Goal: Book appointment/travel/reservation

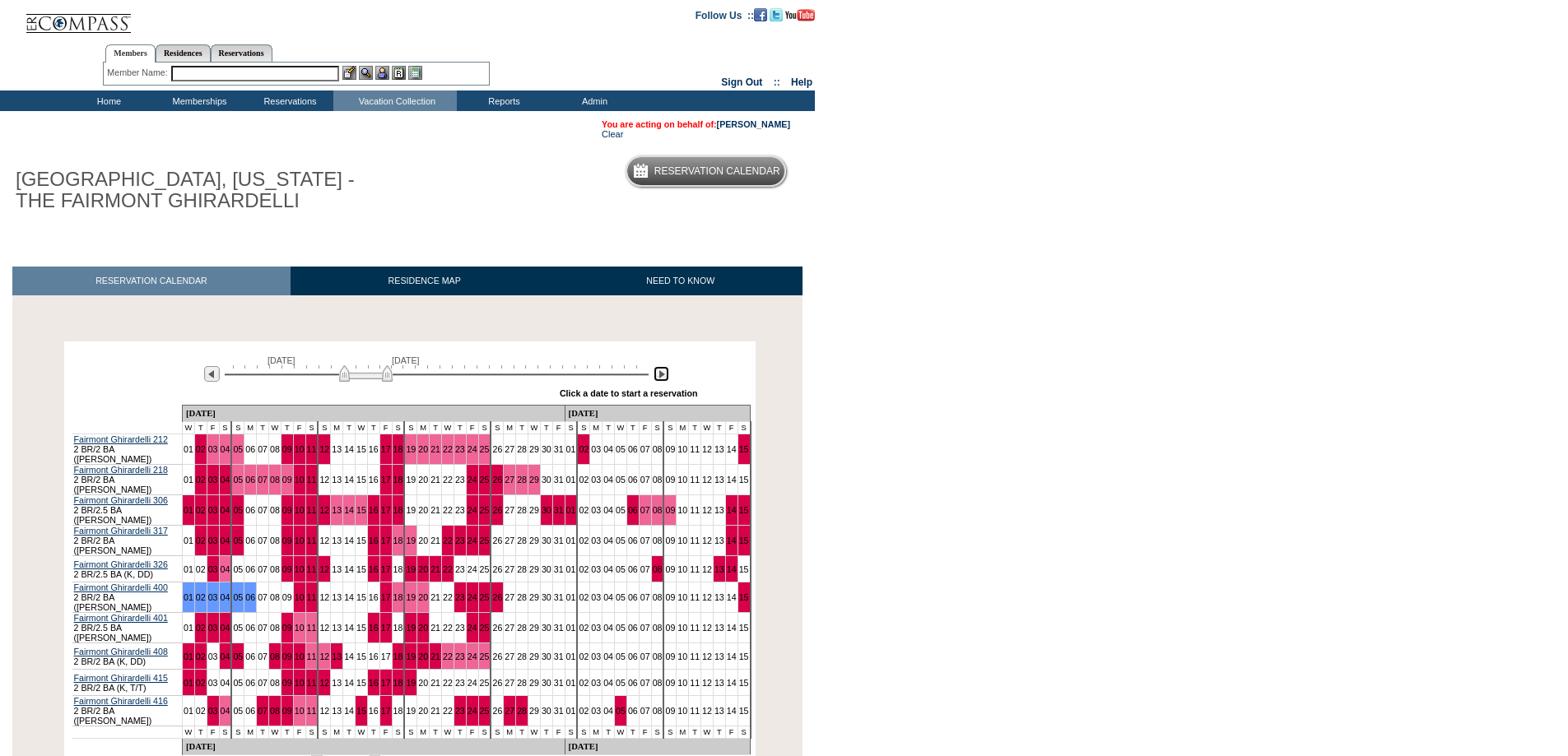
click at [663, 375] on img at bounding box center [661, 374] width 16 height 16
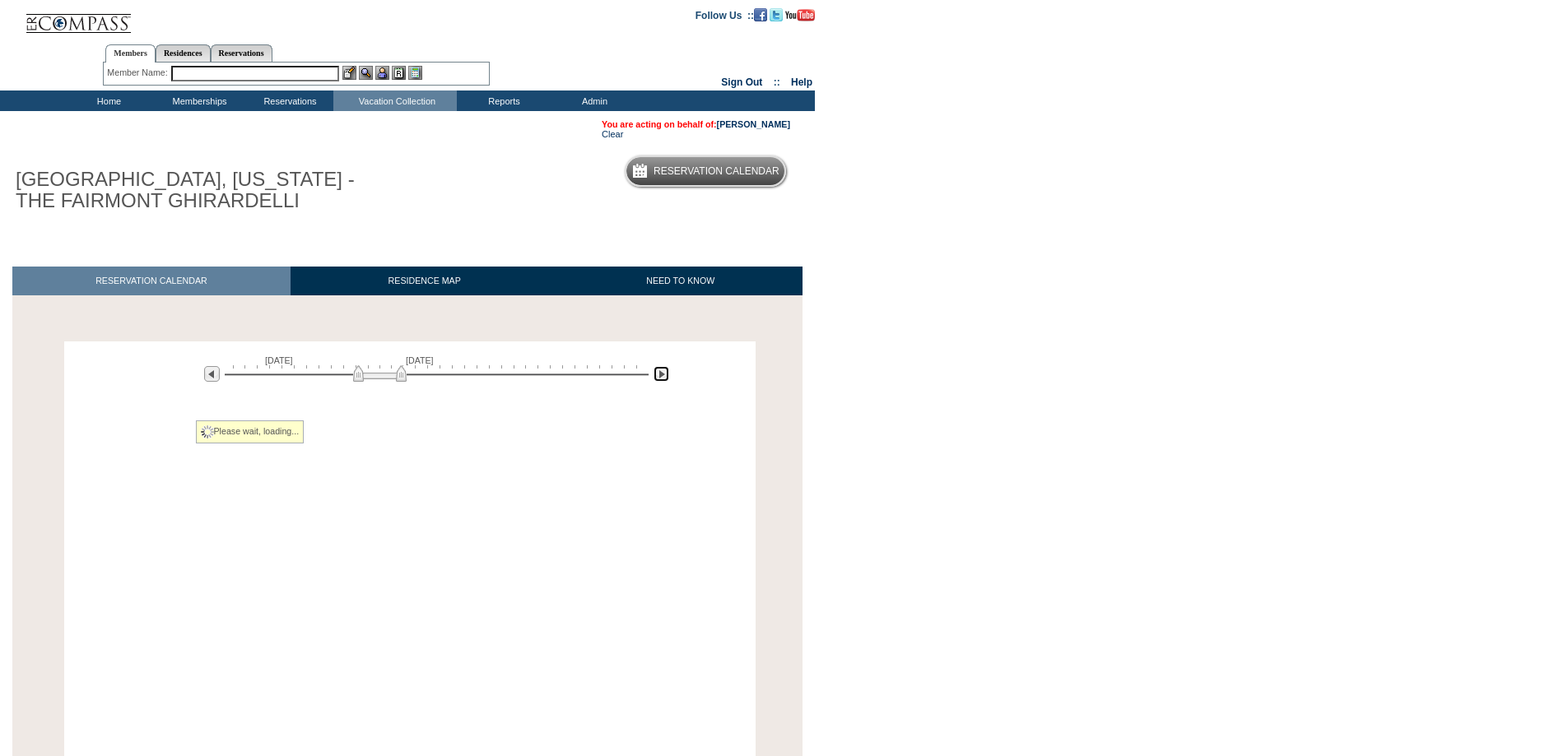
click at [663, 375] on img at bounding box center [661, 374] width 16 height 16
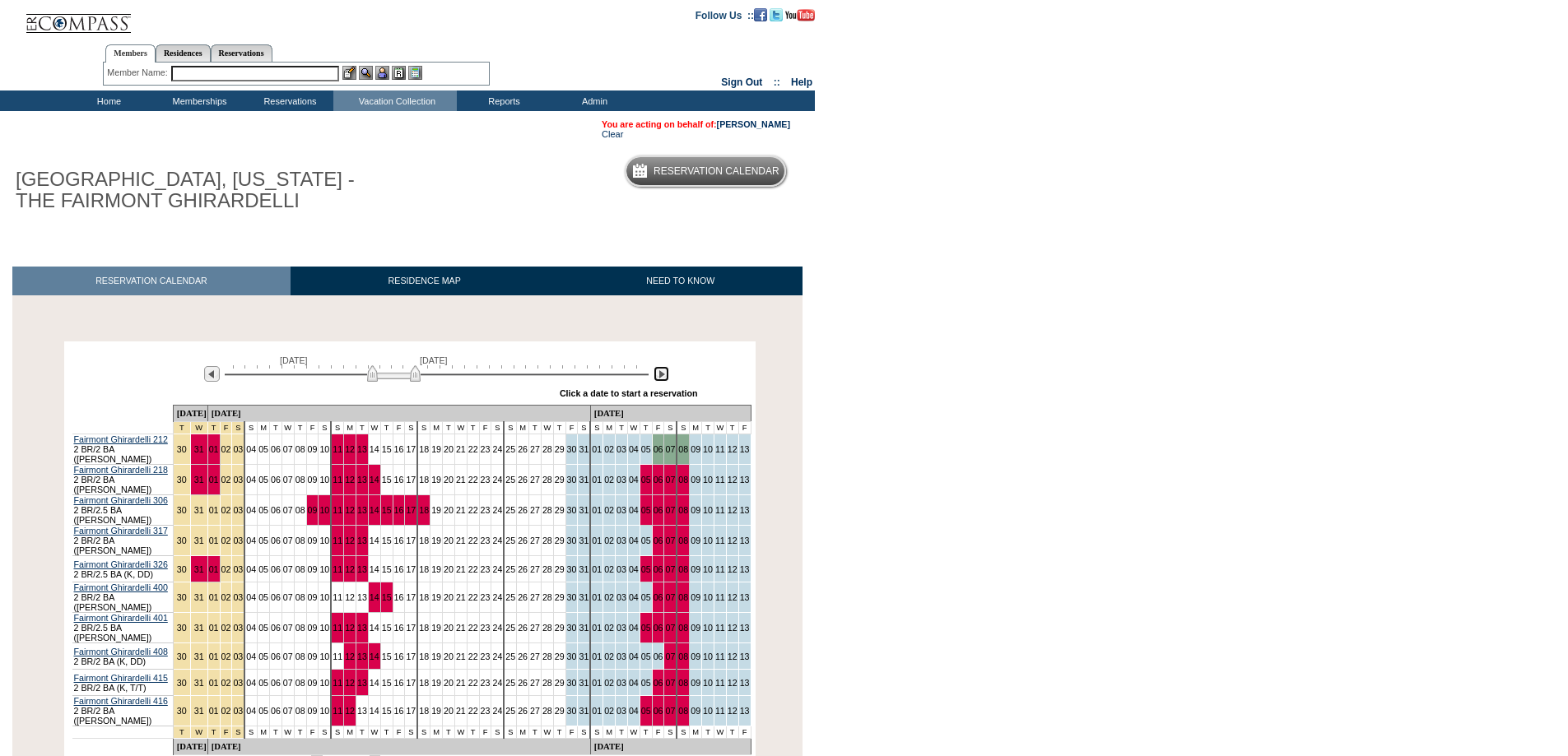
click at [663, 375] on img at bounding box center [661, 374] width 16 height 16
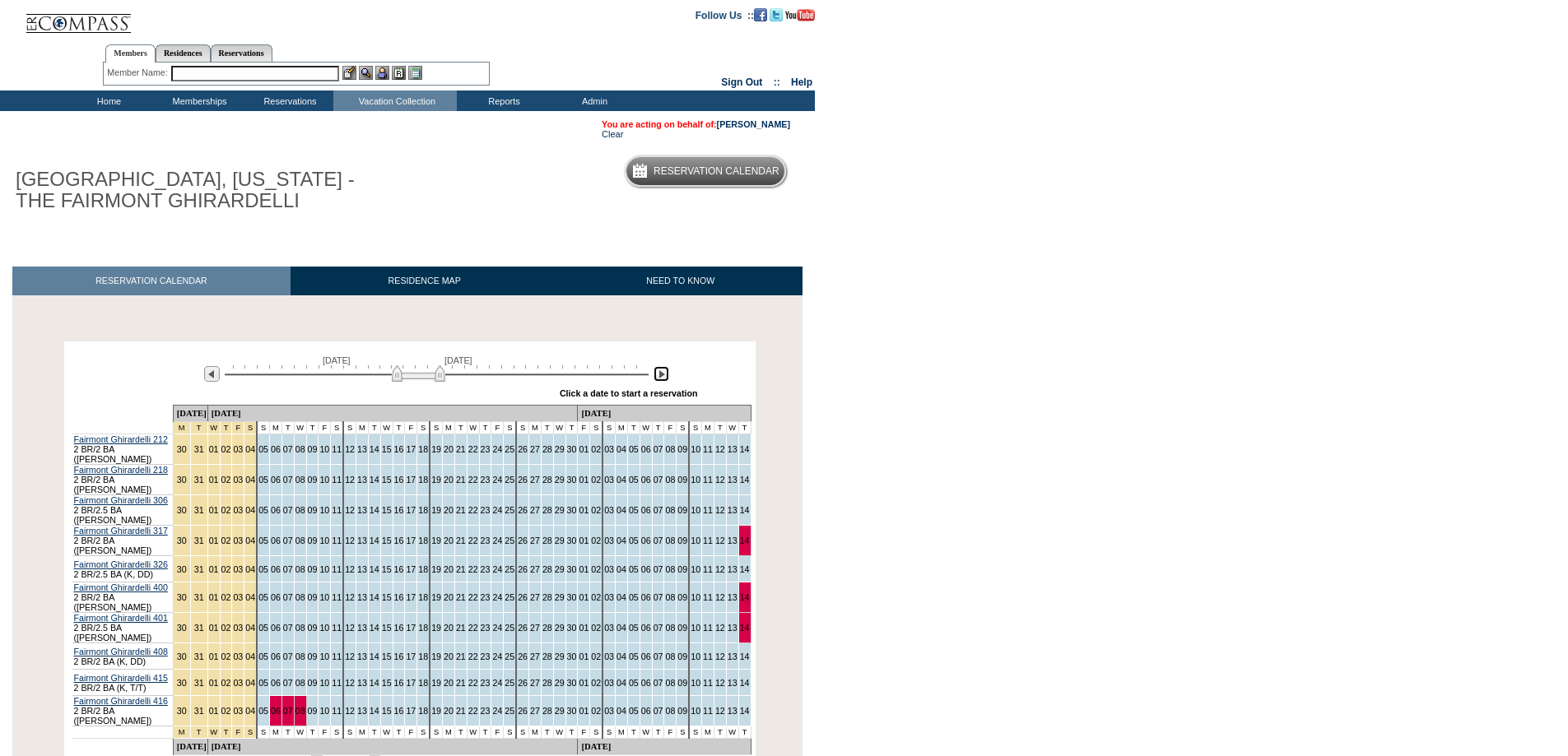
click at [399, 378] on img at bounding box center [418, 373] width 54 height 16
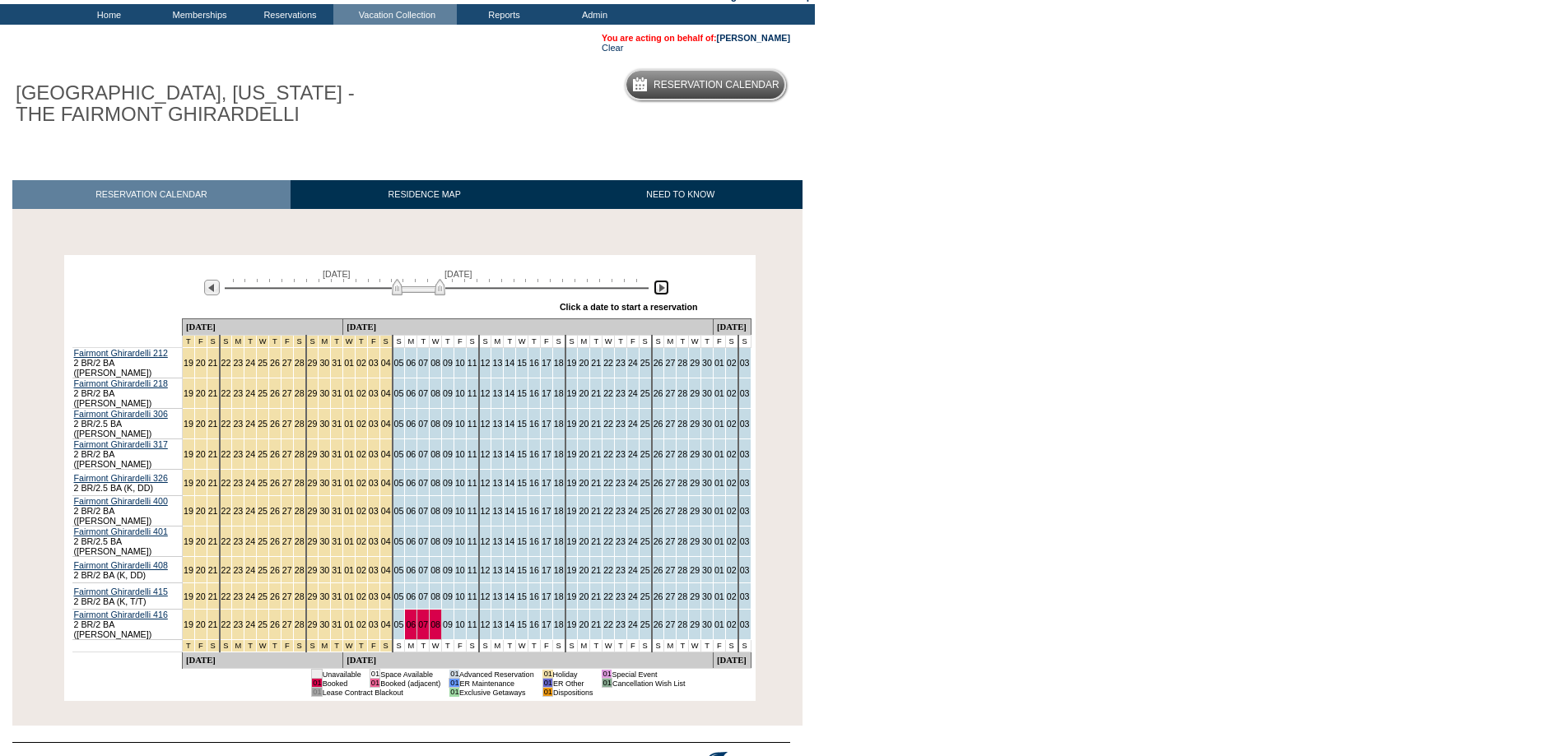
scroll to position [109, 0]
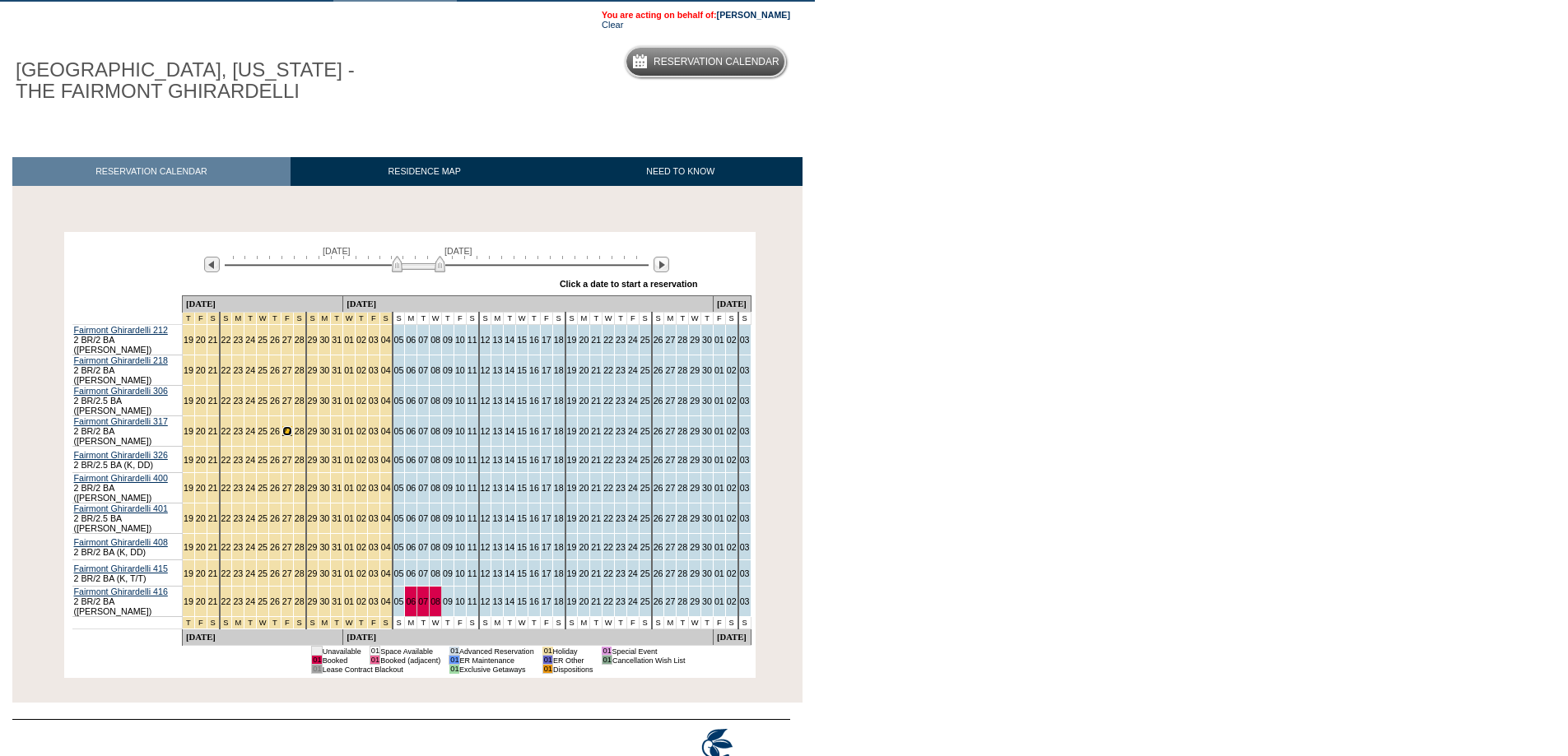
click at [283, 426] on link "27" at bounding box center [287, 431] width 9 height 9
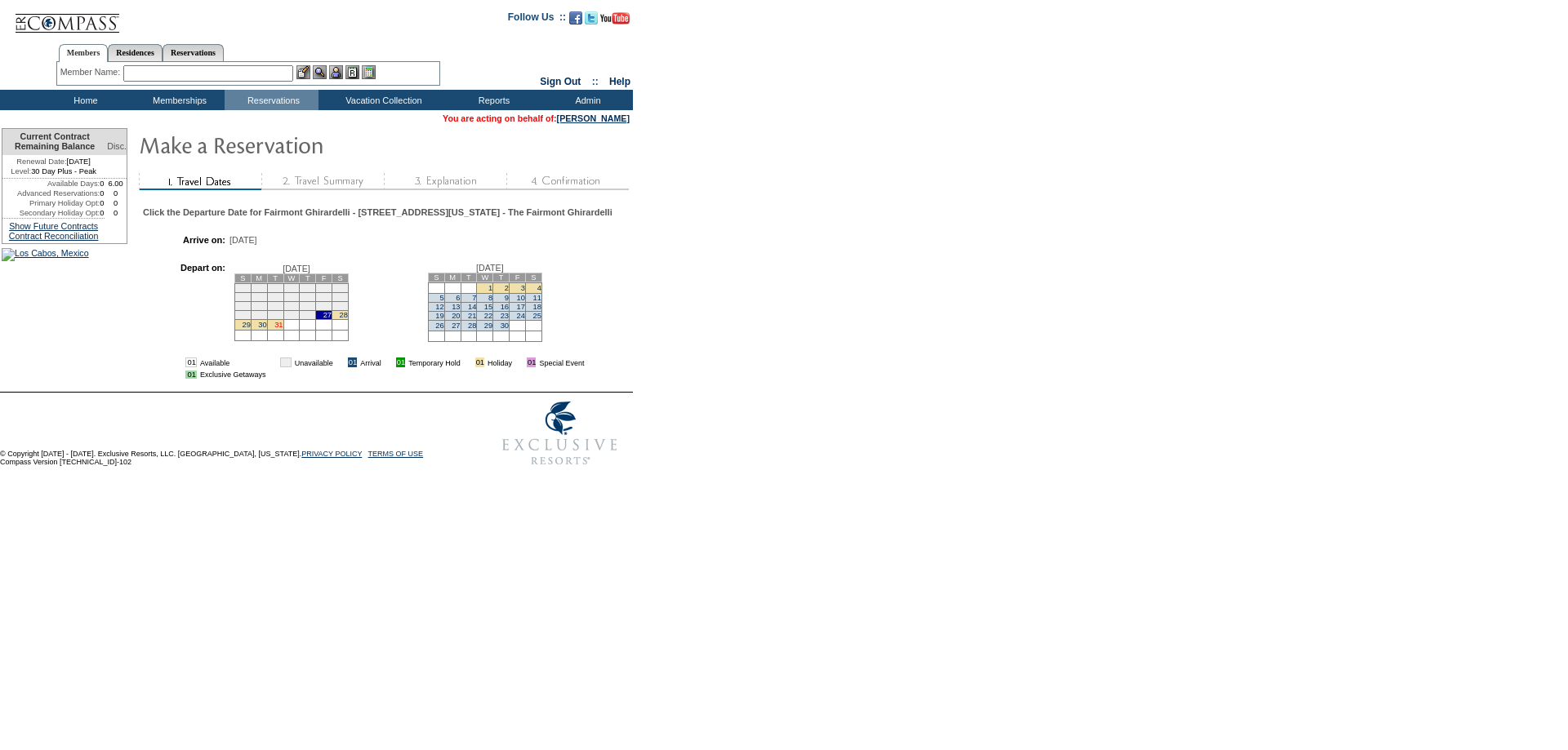
click at [282, 329] on link "31" at bounding box center [278, 324] width 8 height 8
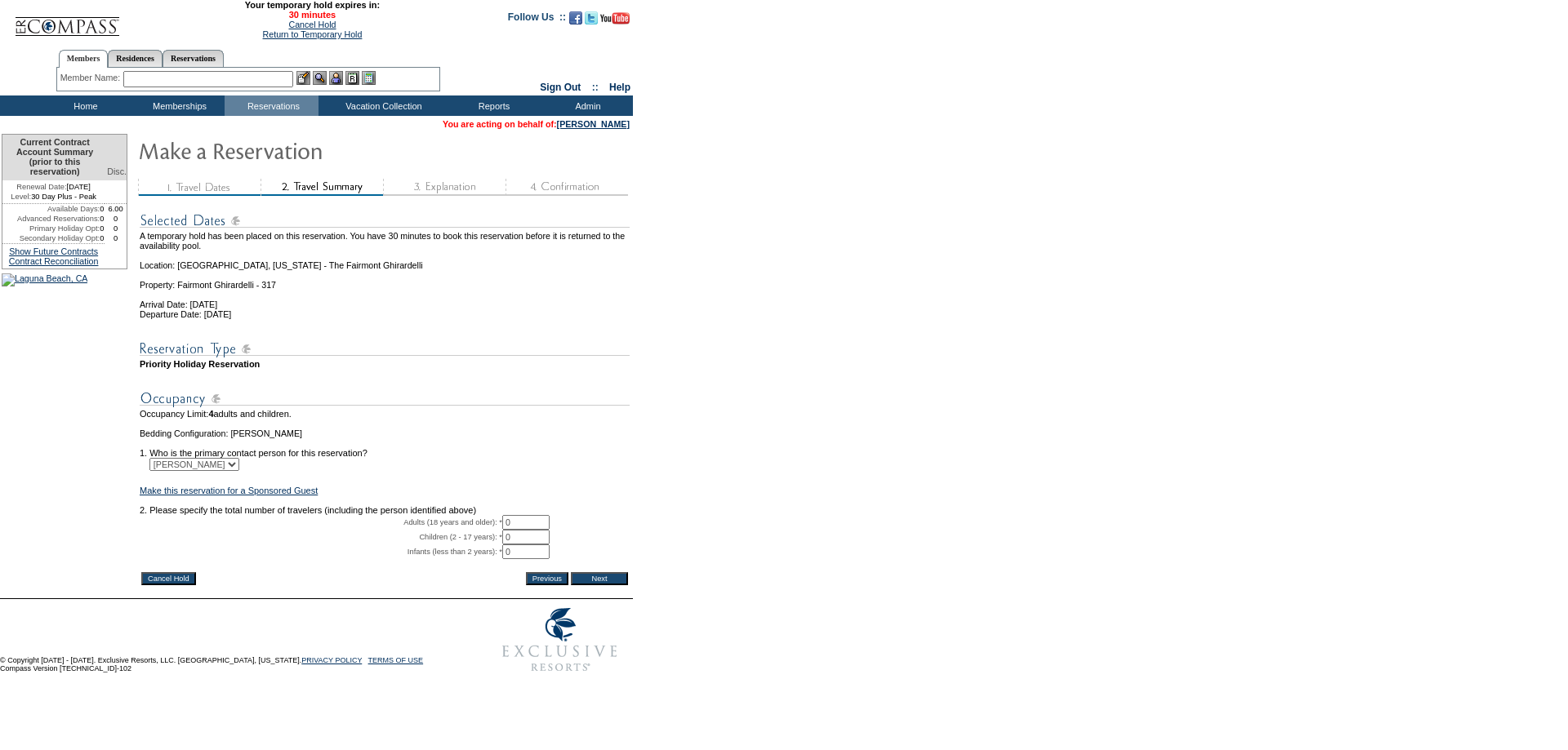
click at [152, 586] on input "Cancel Hold" at bounding box center [168, 579] width 55 height 13
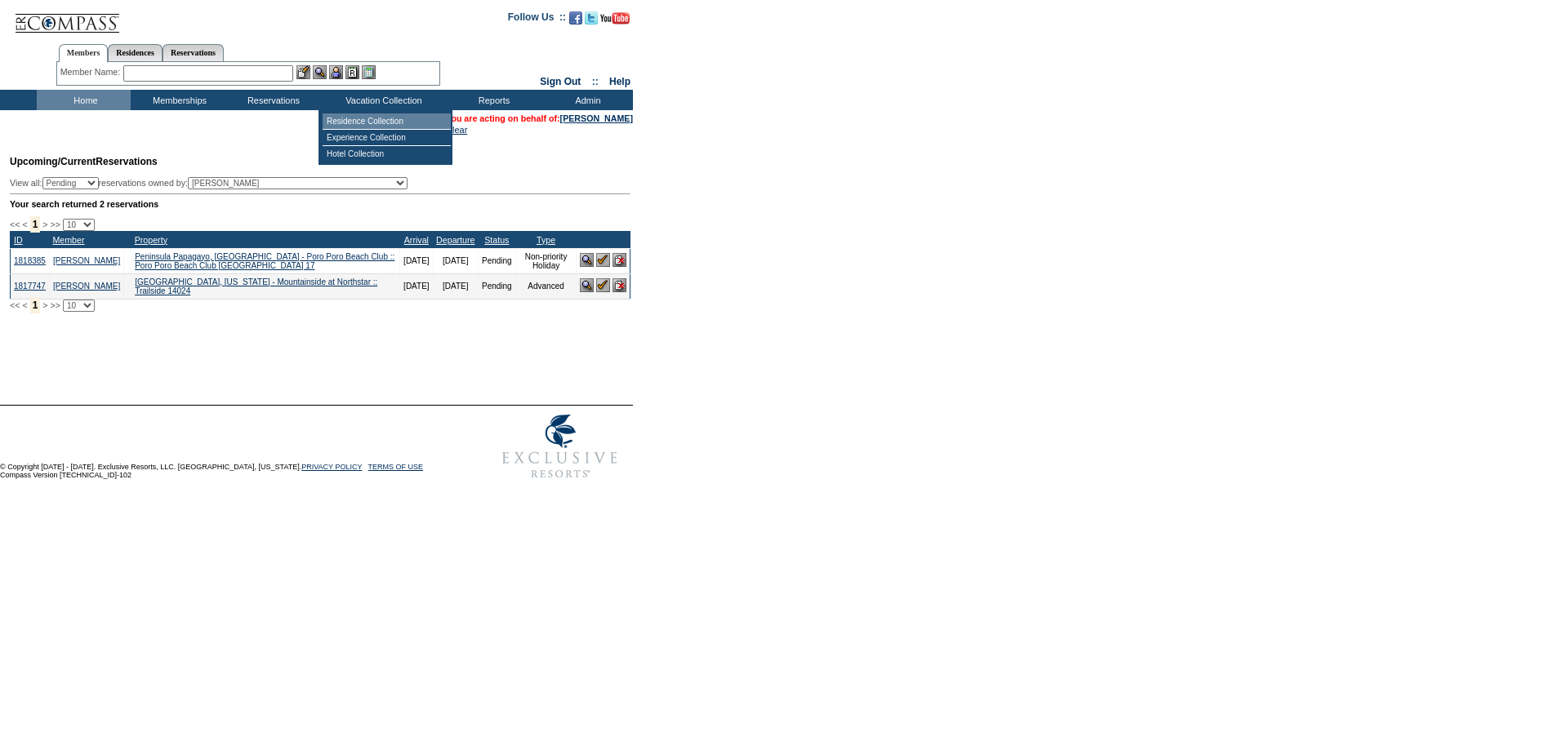
click at [372, 120] on td "Residence Collection" at bounding box center [386, 120] width 128 height 16
